Goal: Transaction & Acquisition: Register for event/course

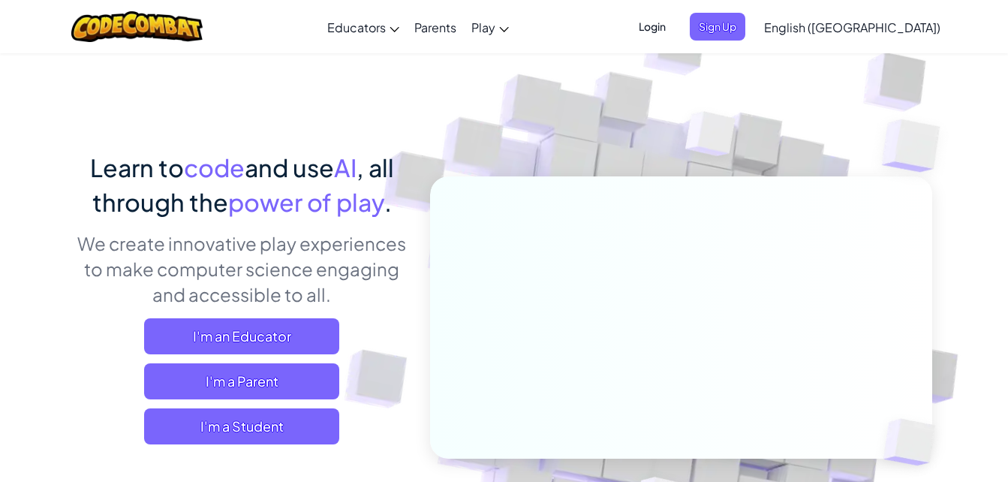
scroll to position [60, 0]
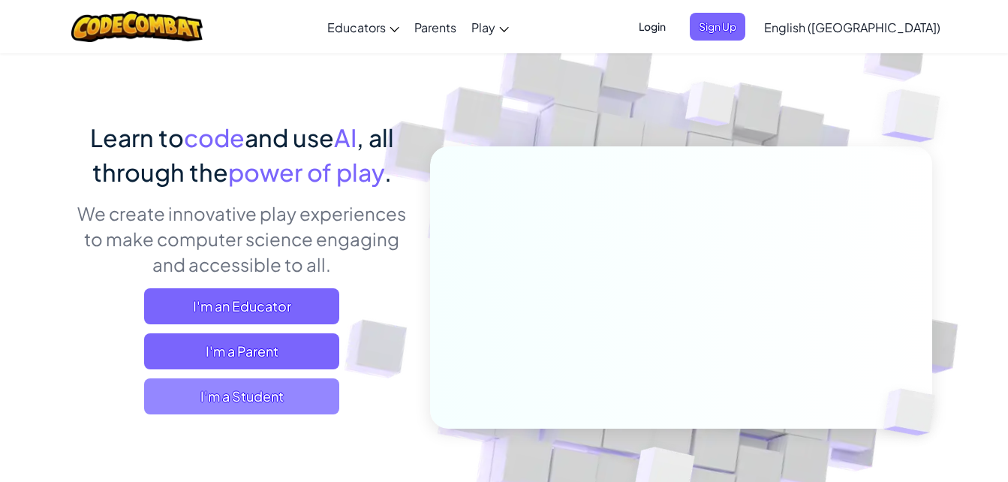
click at [308, 400] on span "I'm a Student" at bounding box center [241, 396] width 195 height 36
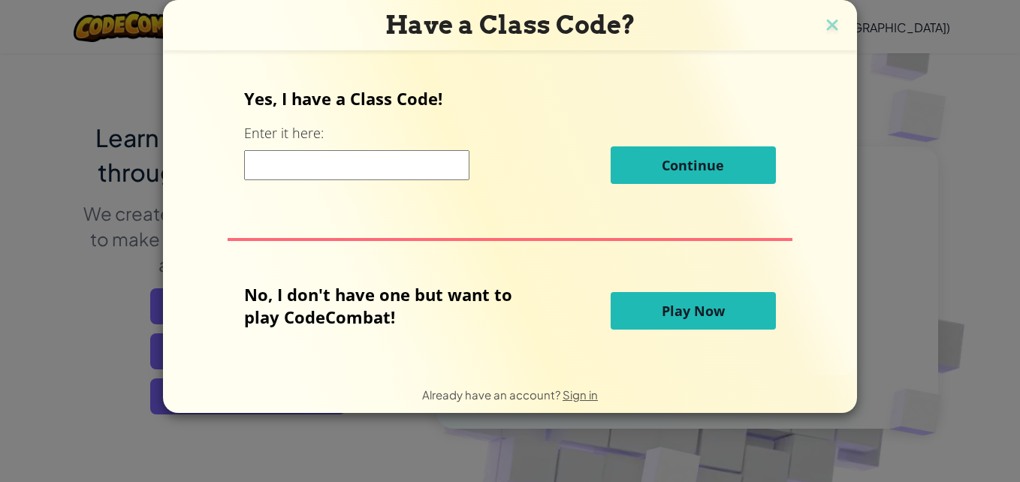
click at [397, 162] on input at bounding box center [356, 165] width 225 height 30
click at [834, 29] on img at bounding box center [832, 26] width 20 height 23
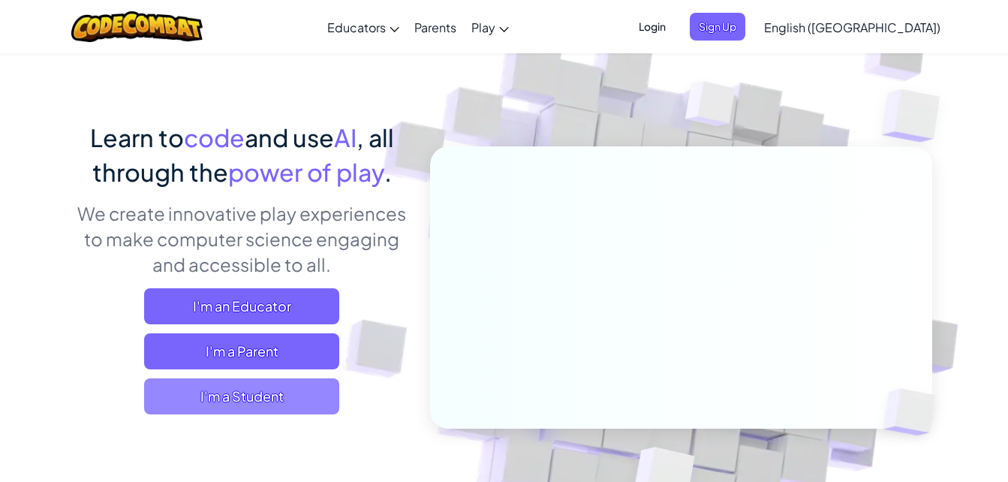
click at [295, 399] on span "I'm a Student" at bounding box center [241, 396] width 195 height 36
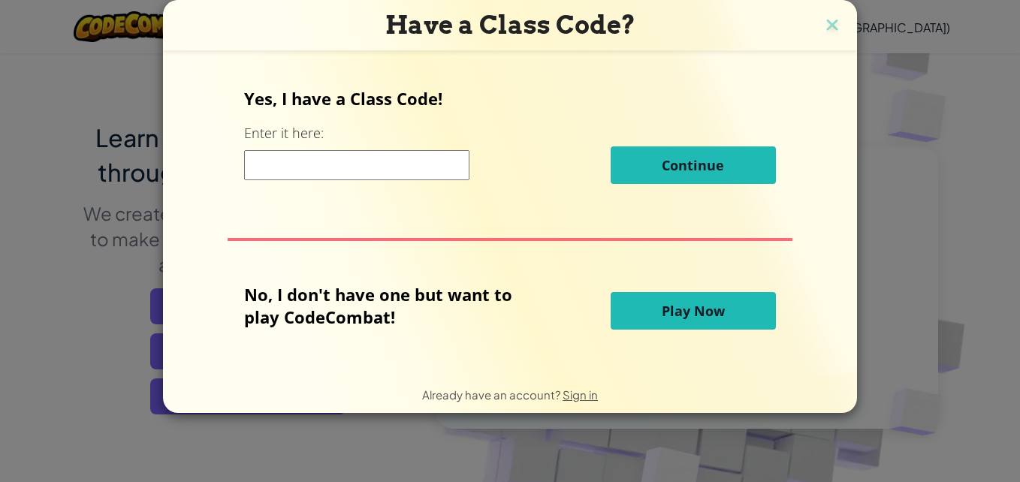
click at [403, 165] on input at bounding box center [356, 165] width 225 height 30
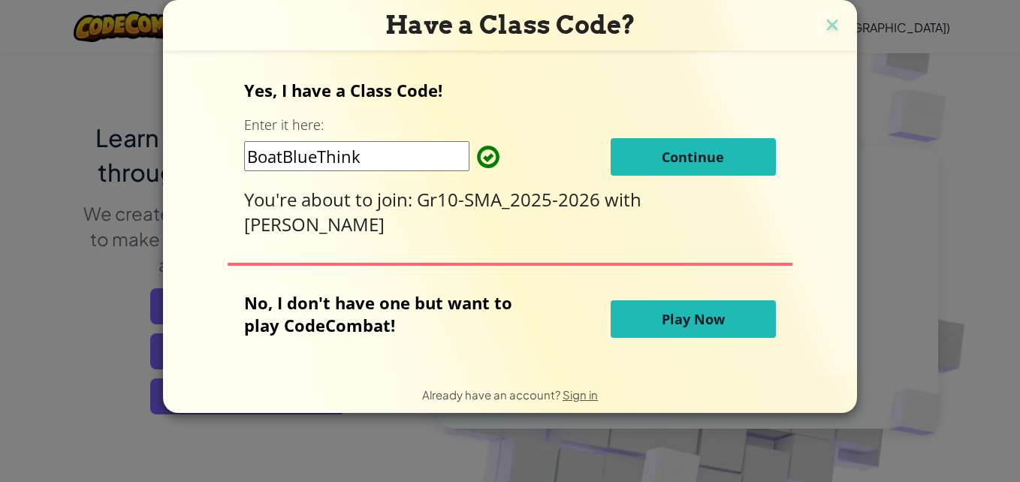
type input "BoatBlueThink"
click at [650, 161] on button "Continue" at bounding box center [692, 157] width 165 height 38
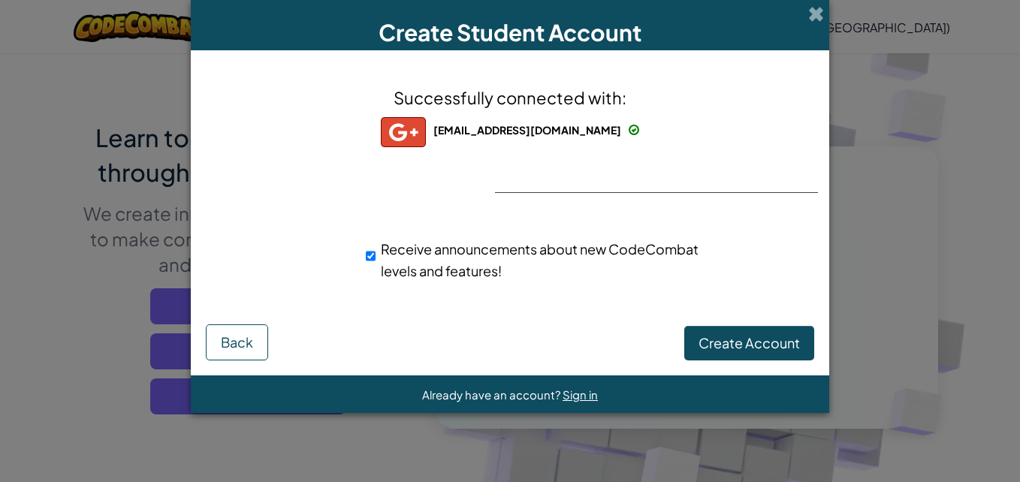
click at [607, 190] on div "Successfully connected with: margrethegalvez@gmail.com margrethegalvez@gmail.co…" at bounding box center [510, 192] width 601 height 254
click at [816, 14] on span at bounding box center [816, 14] width 16 height 16
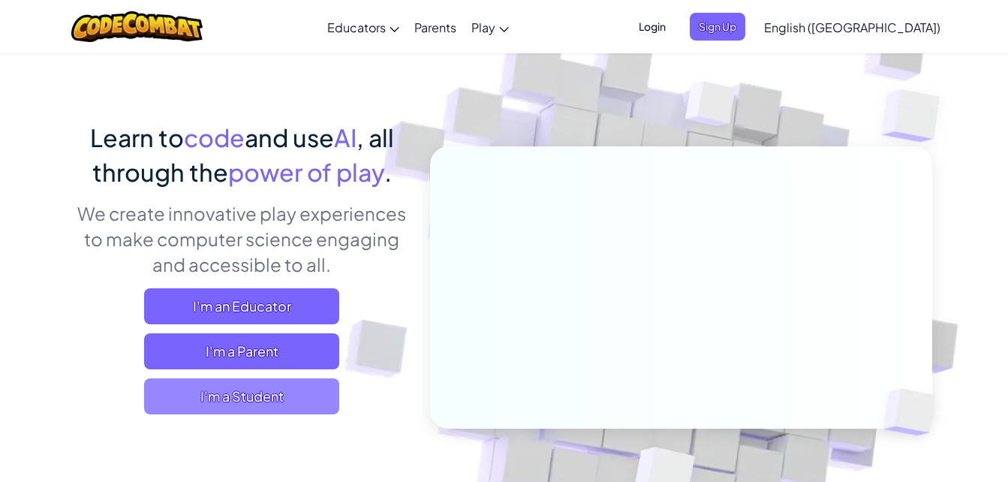
click at [302, 412] on span "I'm a Student" at bounding box center [241, 396] width 195 height 36
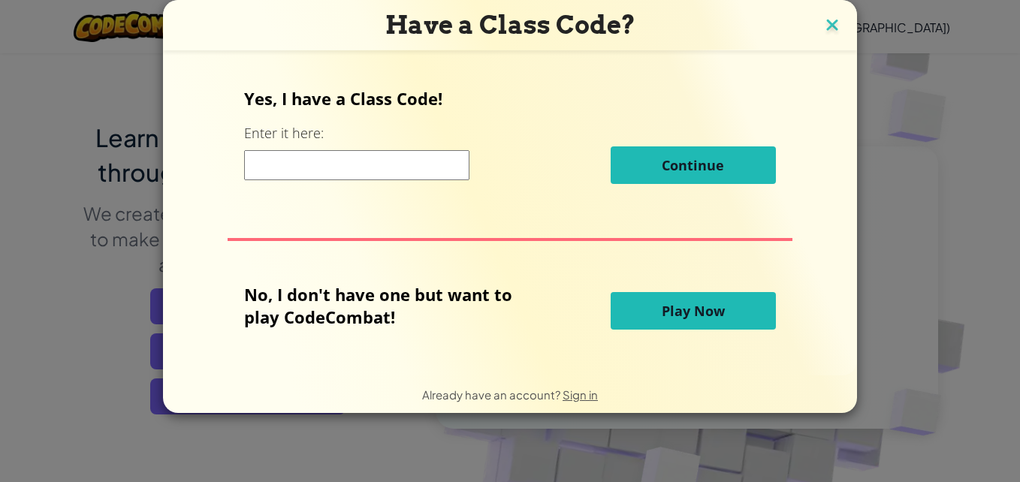
click at [831, 26] on img at bounding box center [832, 26] width 20 height 23
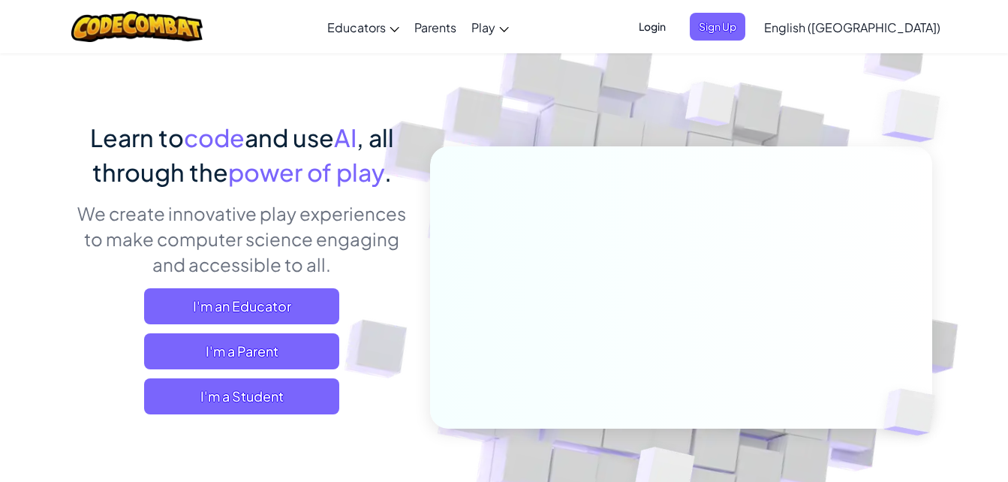
click at [990, 265] on img at bounding box center [671, 271] width 834 height 834
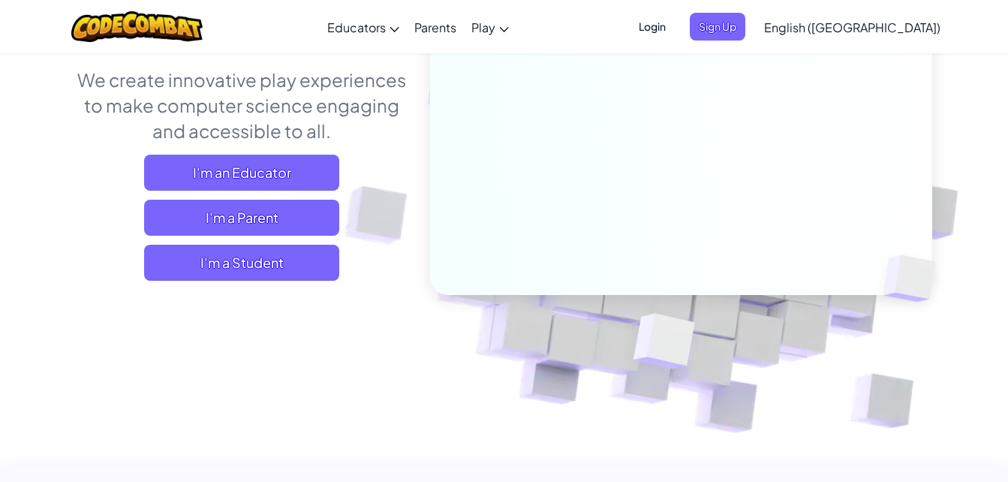
scroll to position [0, 0]
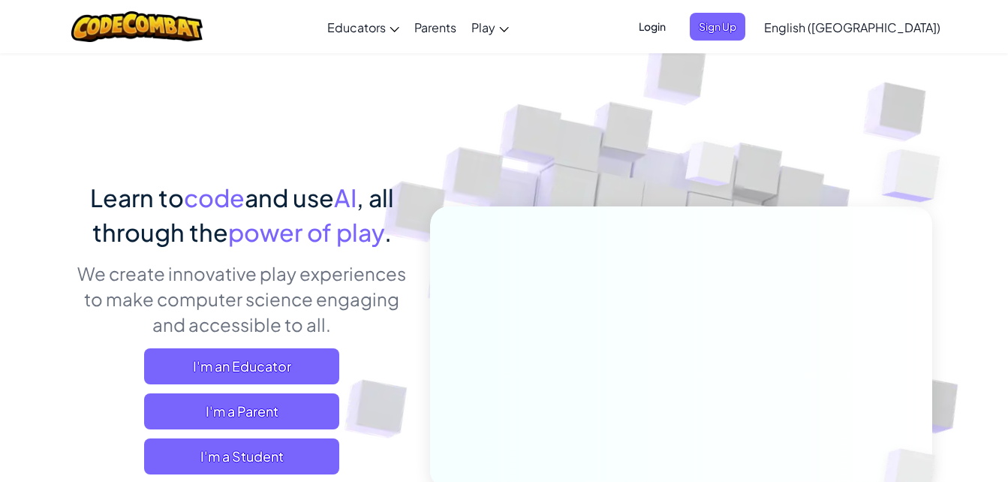
scroll to position [30, 0]
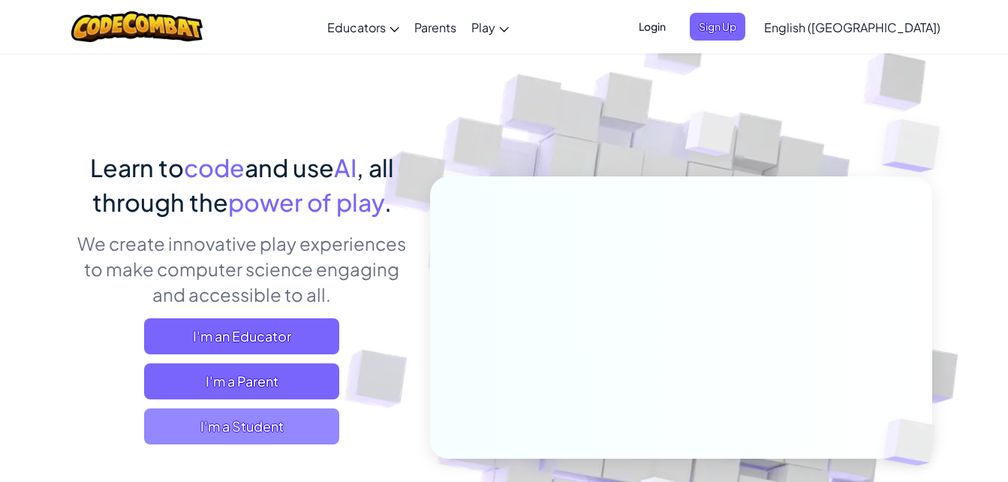
click at [308, 437] on span "I'm a Student" at bounding box center [241, 427] width 195 height 36
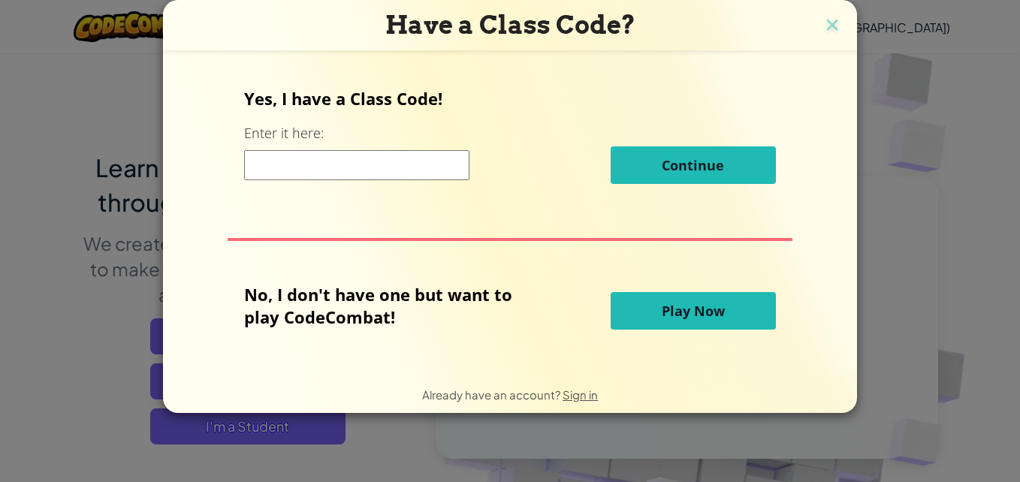
click at [388, 169] on input at bounding box center [356, 165] width 225 height 30
type input "BoatBlueThink"
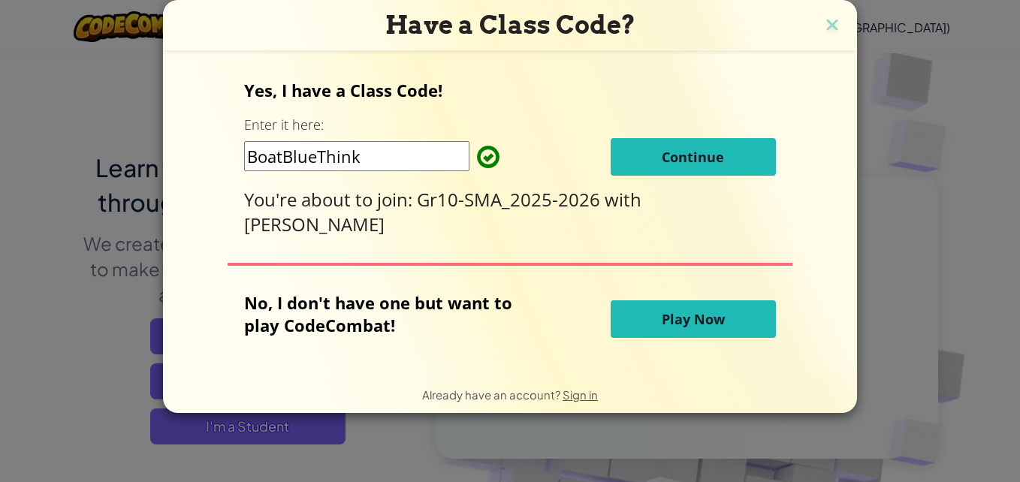
click at [656, 164] on button "Continue" at bounding box center [692, 157] width 165 height 38
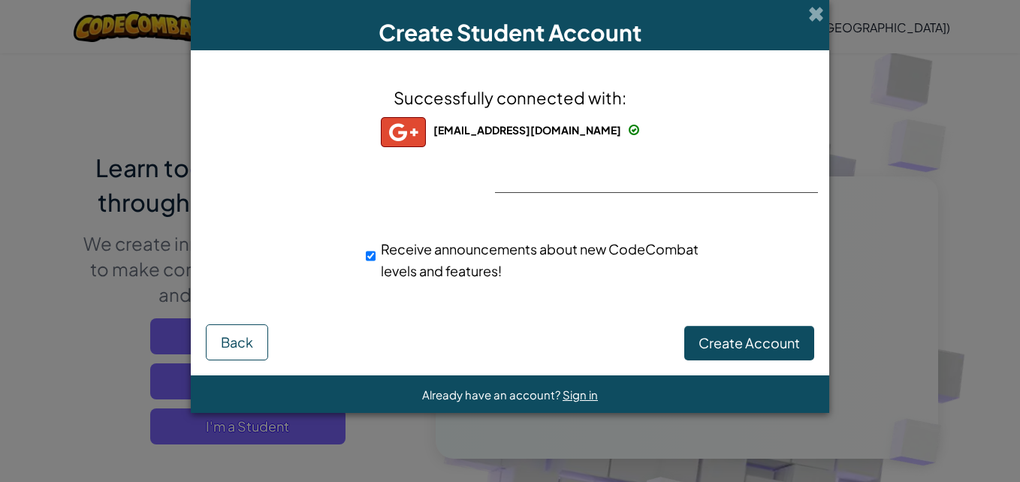
click at [424, 131] on img at bounding box center [403, 132] width 45 height 30
click at [812, 14] on span at bounding box center [816, 14] width 16 height 16
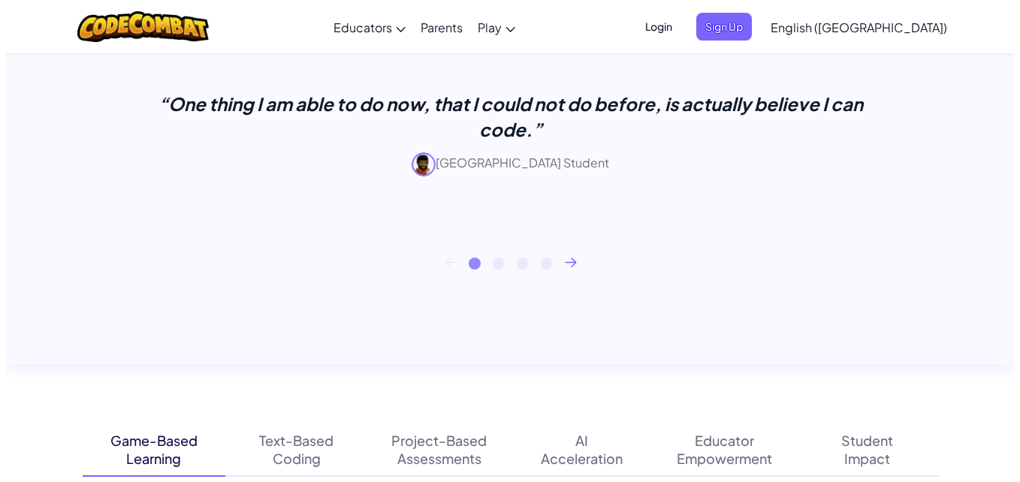
scroll to position [496, 0]
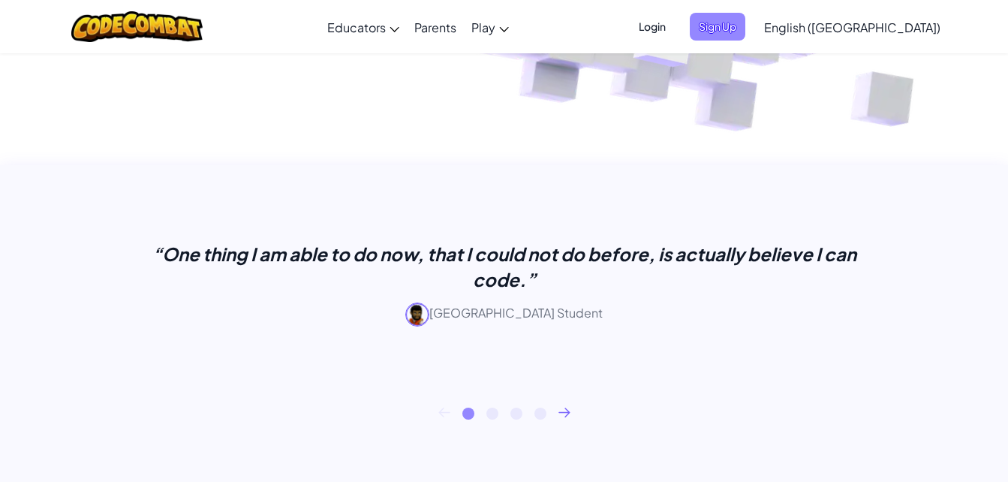
click at [746, 25] on span "Sign Up" at bounding box center [718, 27] width 56 height 28
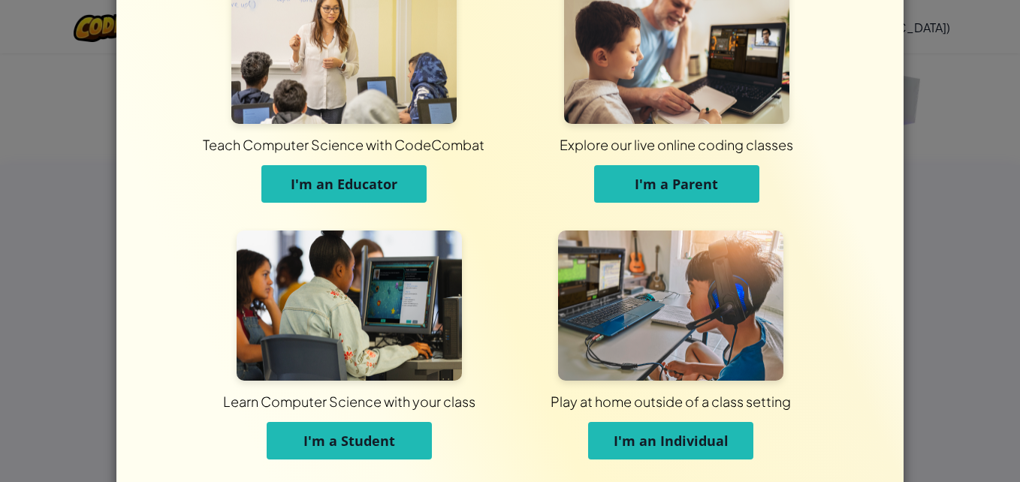
scroll to position [90, 0]
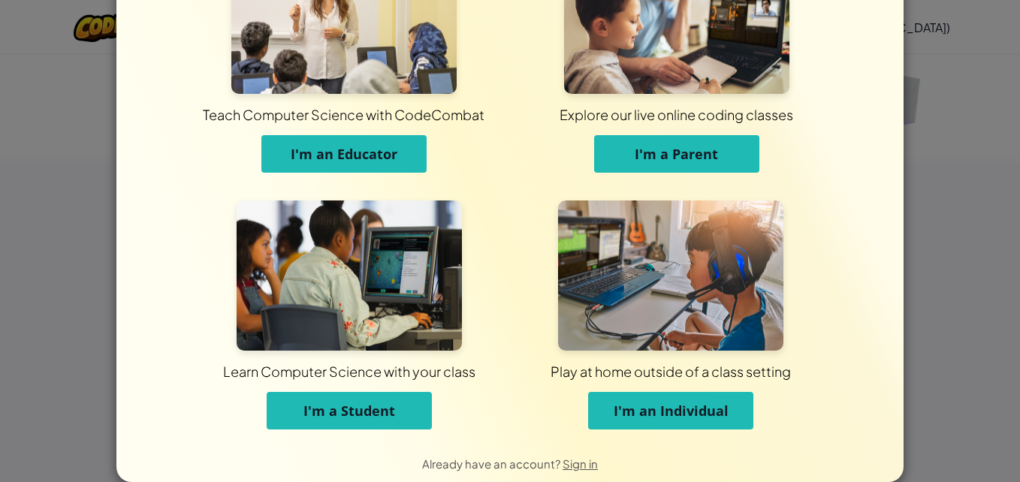
click at [345, 412] on span "I'm a Student" at bounding box center [349, 411] width 92 height 18
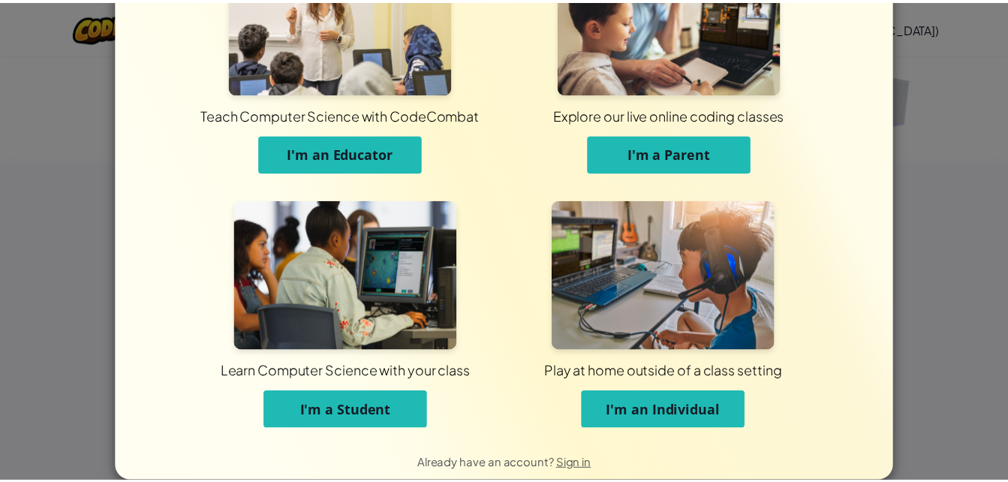
scroll to position [0, 0]
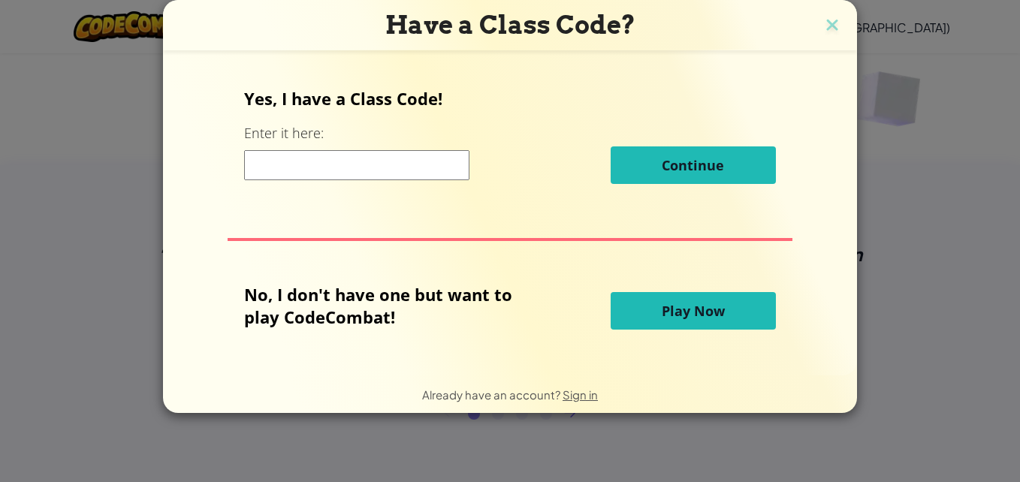
click at [394, 157] on input at bounding box center [356, 165] width 225 height 30
type input "BoatBlueThink"
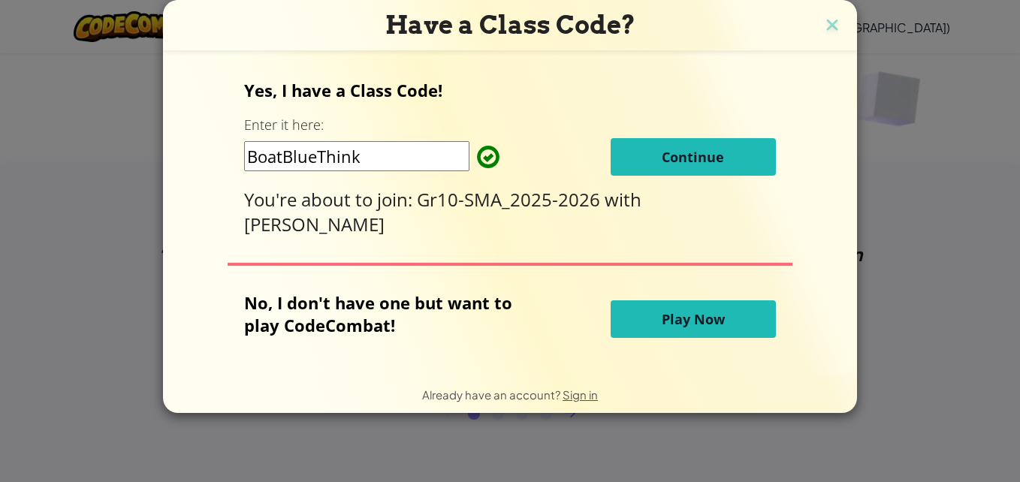
click at [628, 163] on button "Continue" at bounding box center [692, 157] width 165 height 38
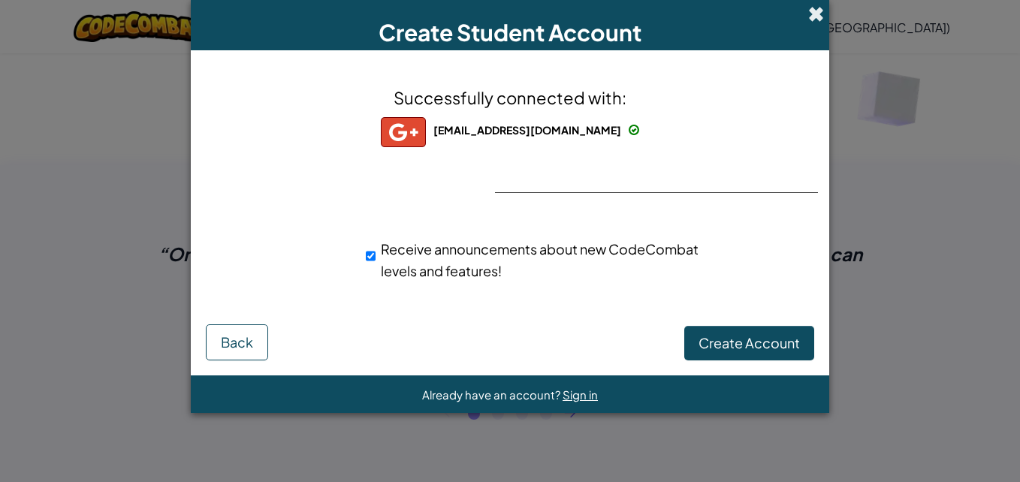
click at [815, 17] on span at bounding box center [816, 14] width 16 height 16
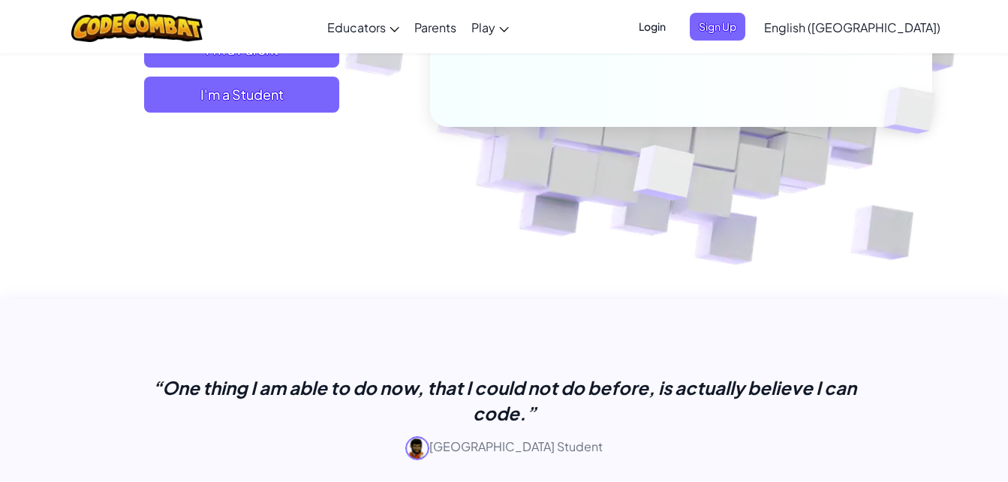
scroll to position [211, 0]
